Goal: Obtain resource: Obtain resource

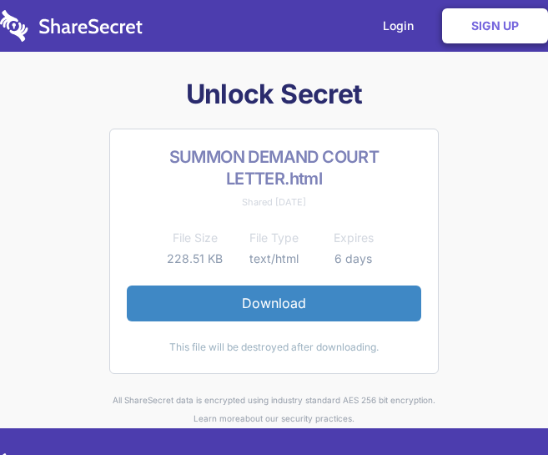
click at [109, 281] on div "SUMMON DEMAND COURT LETTER.html Shared [DATE] File Size File Type Expires 228.5…" at bounding box center [274, 251] width 330 height 245
click at [70, 81] on h1 "Unlock Secret" at bounding box center [275, 94] width 534 height 35
